Goal: Navigation & Orientation: Find specific page/section

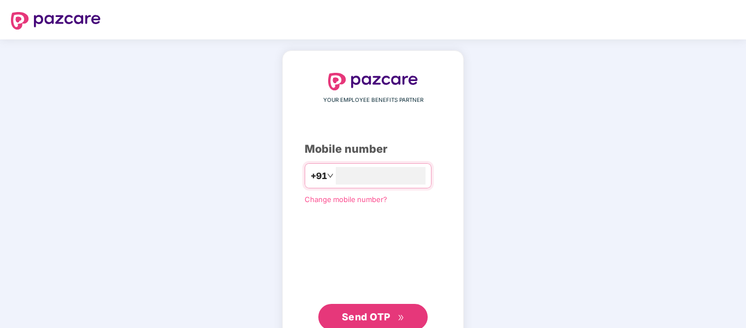
type input "**********"
click at [366, 318] on span "Send OTP" at bounding box center [366, 316] width 49 height 11
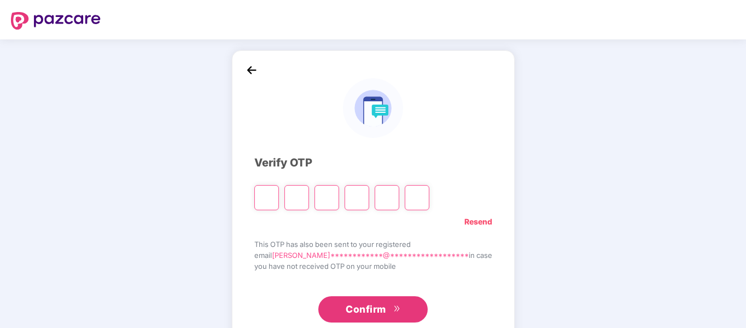
type input "*"
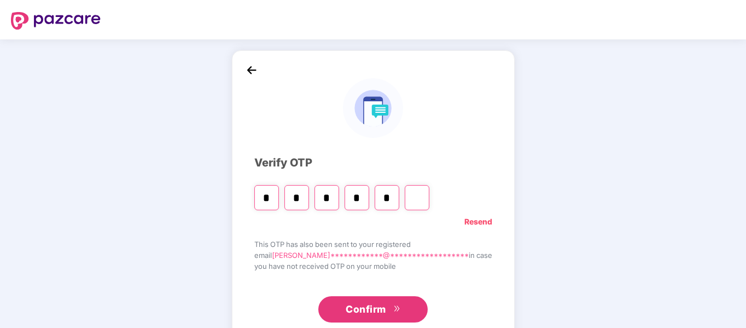
type input "*"
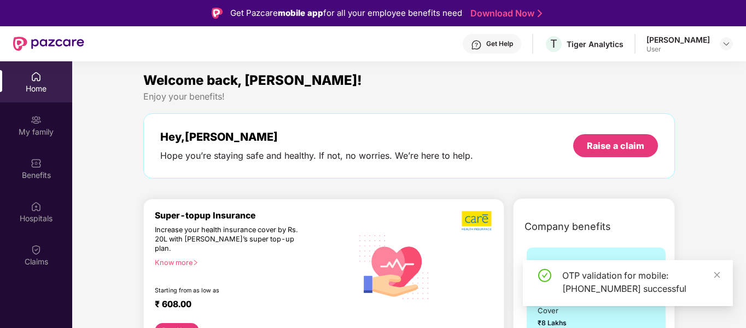
click at [722, 267] on div "OTP validation for mobile: +919500540961 successful" at bounding box center [628, 283] width 210 height 46
click at [718, 276] on icon "close" at bounding box center [717, 274] width 6 height 6
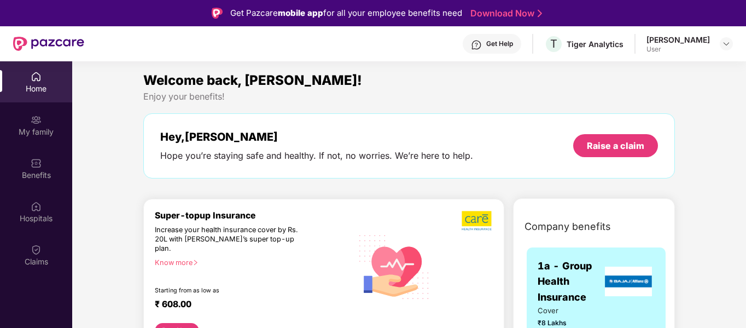
click at [30, 206] on div "Hospitals" at bounding box center [36, 211] width 72 height 41
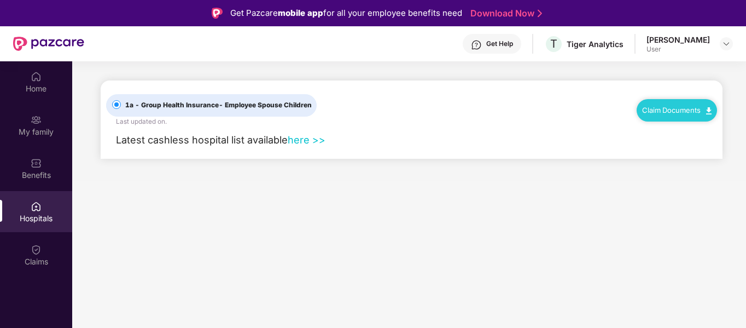
click at [301, 137] on link "here >>" at bounding box center [307, 139] width 38 height 12
click at [298, 138] on link "here >>" at bounding box center [307, 139] width 38 height 12
click at [42, 138] on div "My family" at bounding box center [36, 124] width 72 height 41
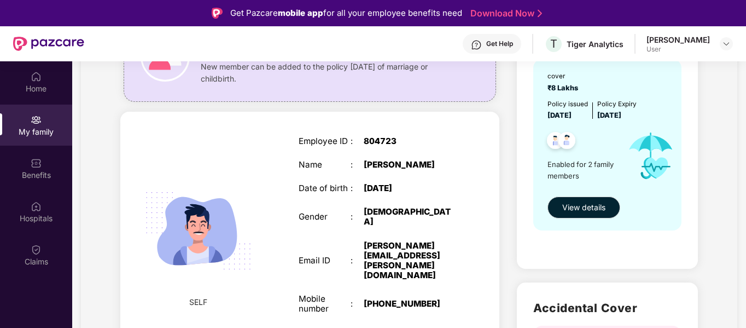
scroll to position [131, 0]
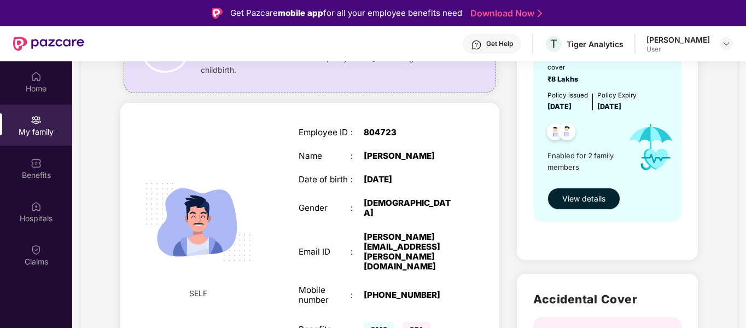
click at [498, 40] on div "Get Help" at bounding box center [499, 43] width 27 height 9
